Goal: Find specific page/section: Find specific page/section

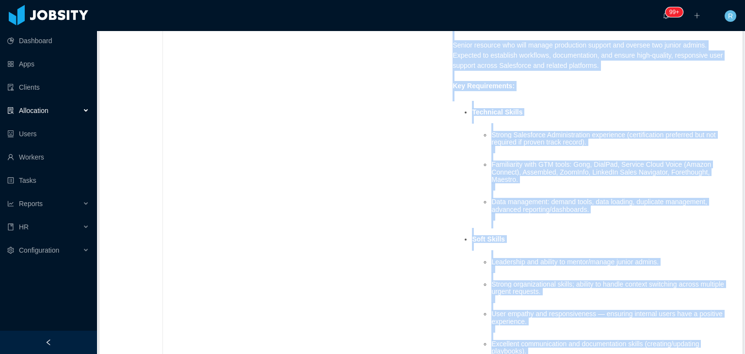
scroll to position [340, 0]
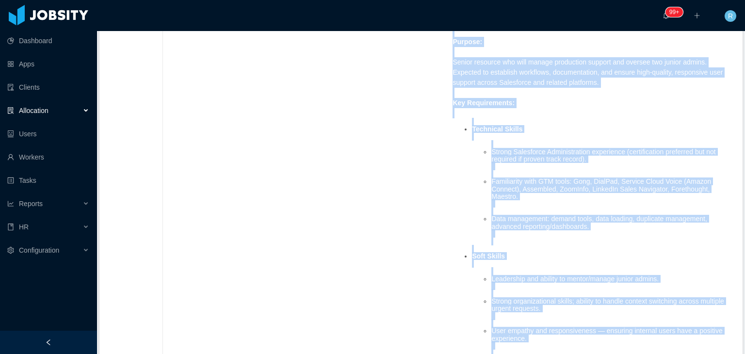
click at [544, 187] on li "Familiarity with GTM tools: Gong, DialPad, Service Cloud Voice (Amazon Connect)…" at bounding box center [612, 193] width 240 height 30
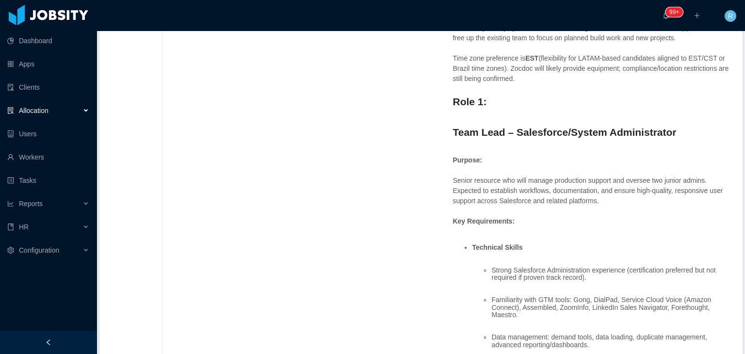
scroll to position [194, 0]
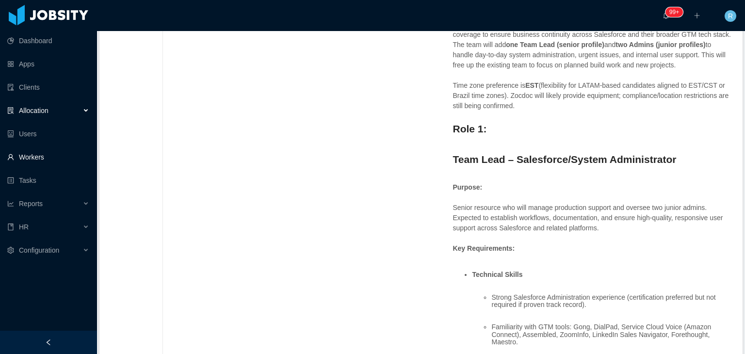
click at [32, 160] on link "Workers" at bounding box center [48, 157] width 82 height 19
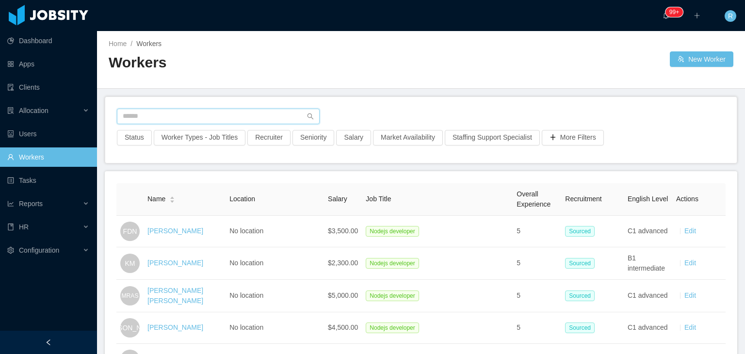
click at [222, 116] on input "text" at bounding box center [218, 117] width 203 height 16
type input "******"
